Goal: Task Accomplishment & Management: Manage account settings

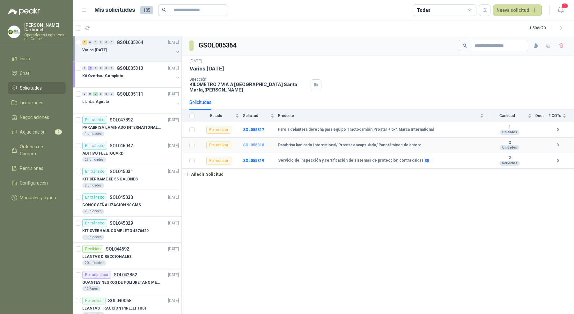
click at [258, 144] on b "SOL055318" at bounding box center [253, 145] width 21 height 4
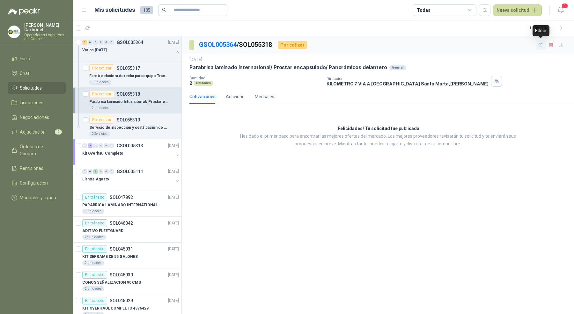
click at [541, 47] on icon "button" at bounding box center [540, 44] width 5 height 5
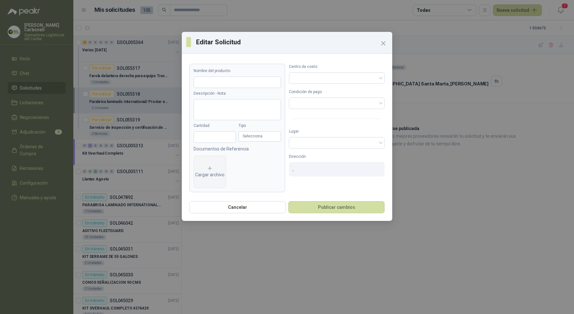
type input "**********"
type input "*"
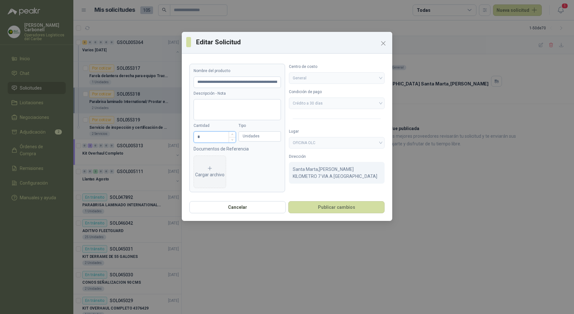
click at [227, 138] on input "*" at bounding box center [215, 137] width 42 height 11
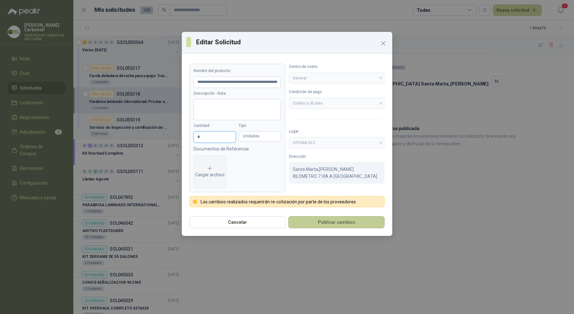
type input "*"
click at [304, 223] on button "Publicar cambios" at bounding box center [336, 222] width 96 height 12
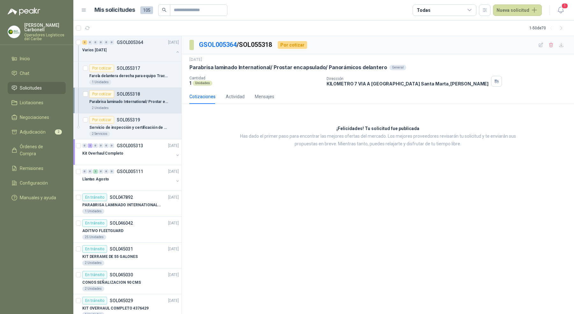
click at [37, 62] on ul "Inicio Chat Solicitudes Licitaciones Negociaciones Adjudicación 2 Órdenes de Co…" at bounding box center [36, 130] width 73 height 154
click at [39, 55] on li "Inicio" at bounding box center [36, 58] width 50 height 7
